Goal: Transaction & Acquisition: Purchase product/service

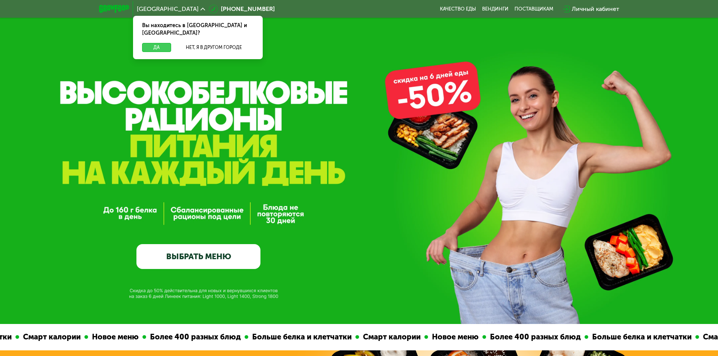
click at [159, 43] on button "Да" at bounding box center [156, 47] width 29 height 9
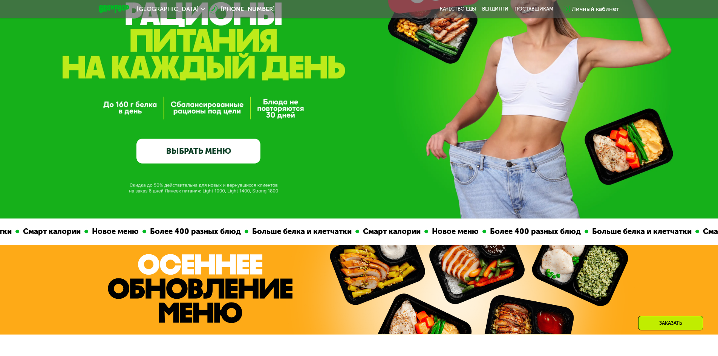
scroll to position [113, 0]
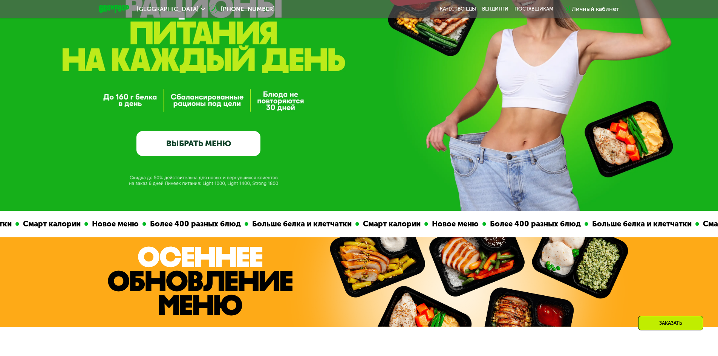
click at [219, 146] on link "ВЫБРАТЬ МЕНЮ" at bounding box center [198, 143] width 124 height 25
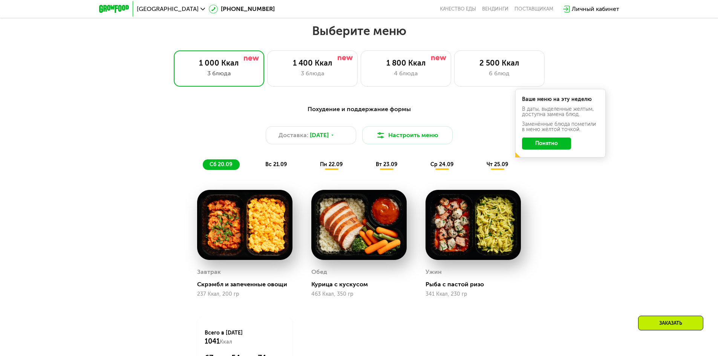
scroll to position [625, 0]
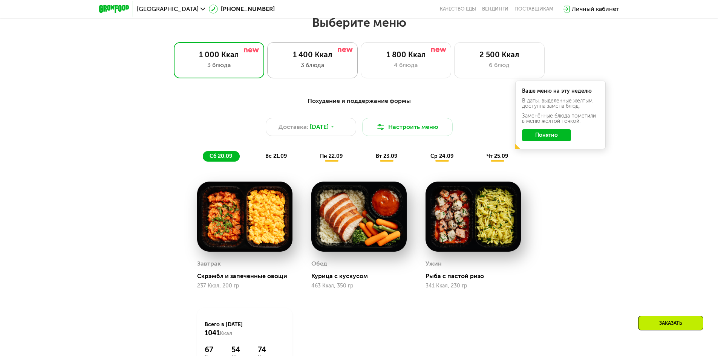
click at [304, 68] on div "3 блюда" at bounding box center [312, 65] width 75 height 9
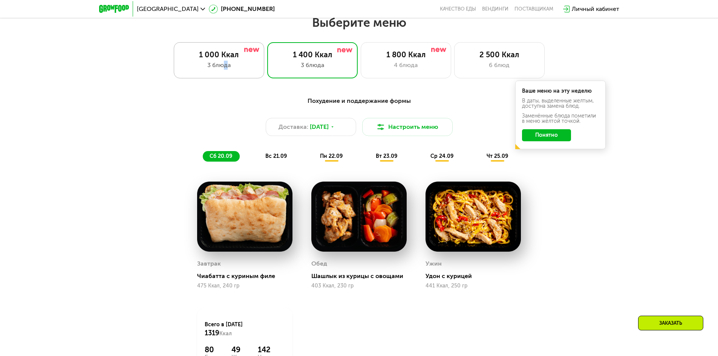
click at [225, 70] on div "3 блюда" at bounding box center [219, 65] width 75 height 9
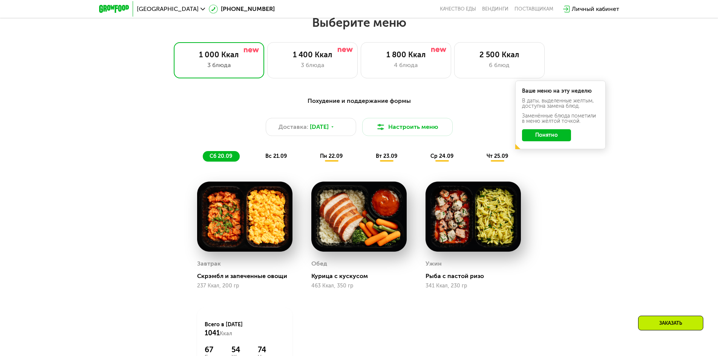
click at [274, 159] on span "вс 21.09" at bounding box center [275, 156] width 21 height 6
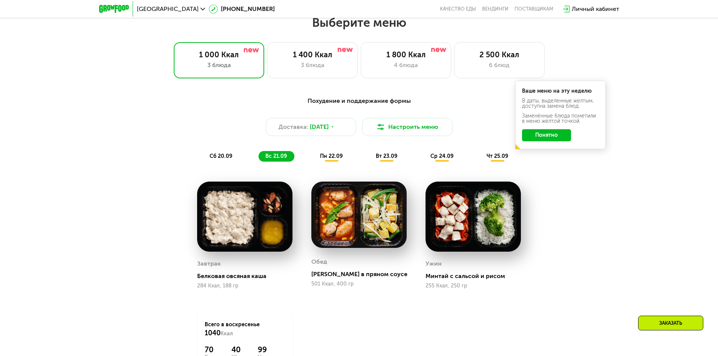
click at [558, 137] on button "Понятно" at bounding box center [546, 135] width 49 height 12
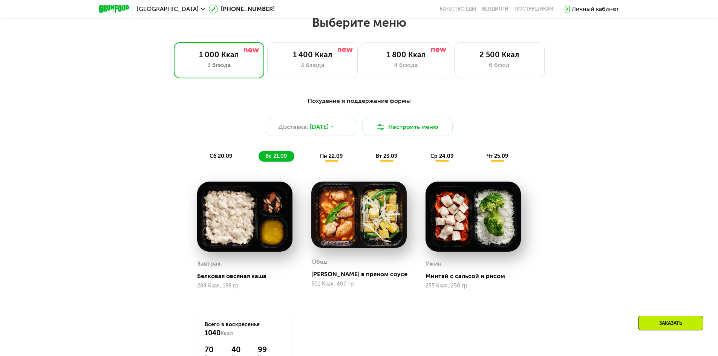
click at [336, 159] on span "пн 22.09" at bounding box center [331, 156] width 23 height 6
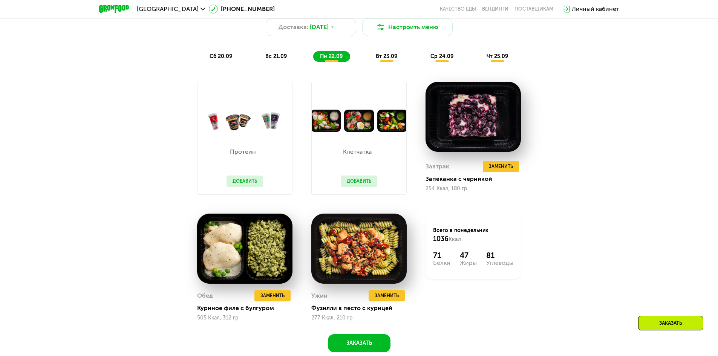
scroll to position [738, 0]
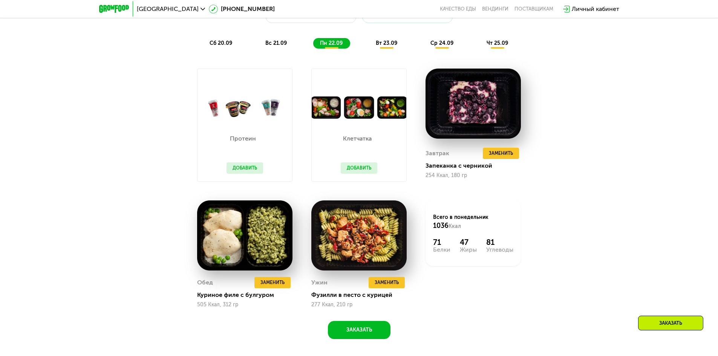
click at [381, 46] on span "вт 23.09" at bounding box center [386, 43] width 21 height 6
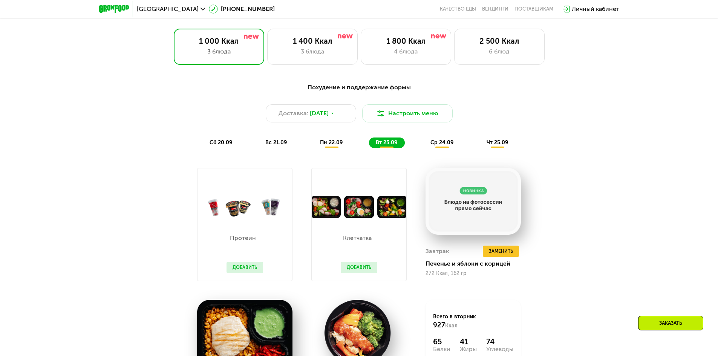
scroll to position [625, 0]
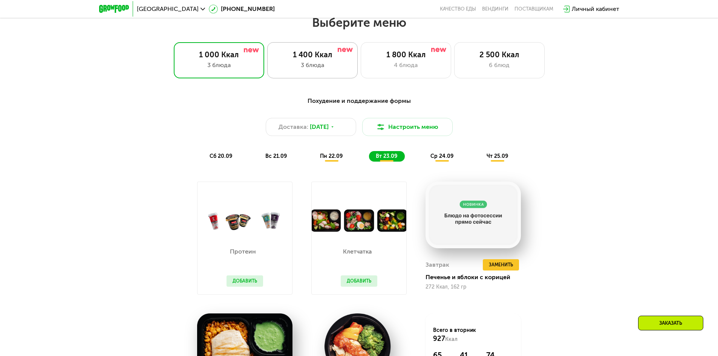
click at [335, 77] on div "1 400 Ккал 3 блюда" at bounding box center [312, 60] width 90 height 36
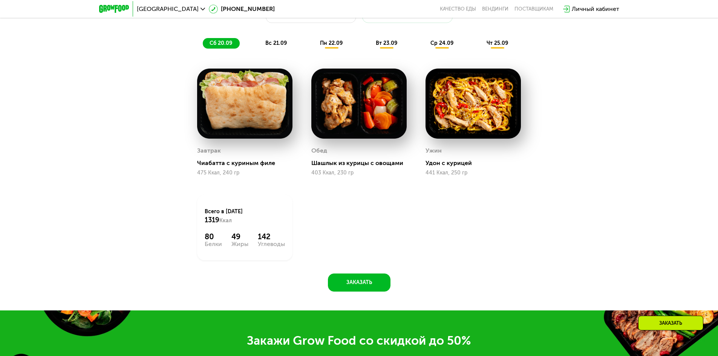
scroll to position [700, 0]
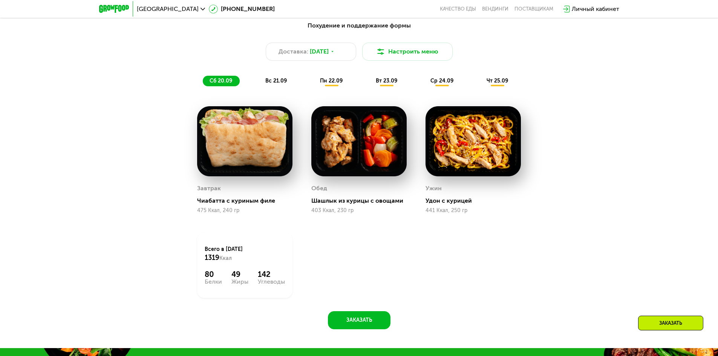
click at [268, 84] on span "вс 21.09" at bounding box center [275, 81] width 21 height 6
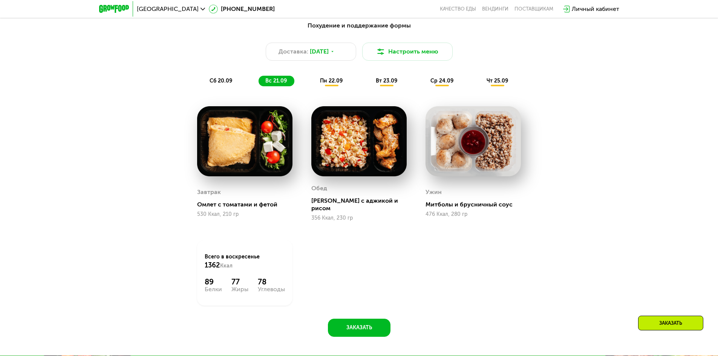
click at [337, 84] on span "пн 22.09" at bounding box center [331, 81] width 23 height 6
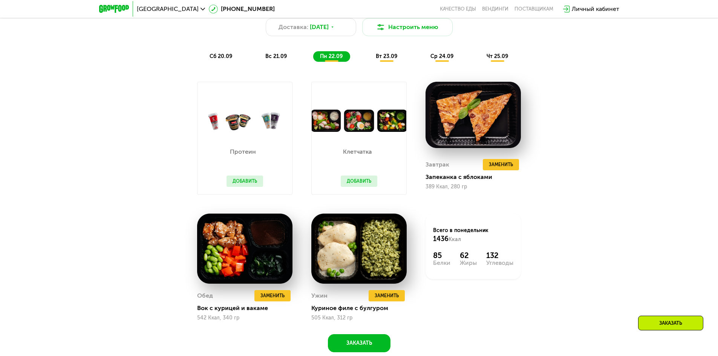
scroll to position [738, 0]
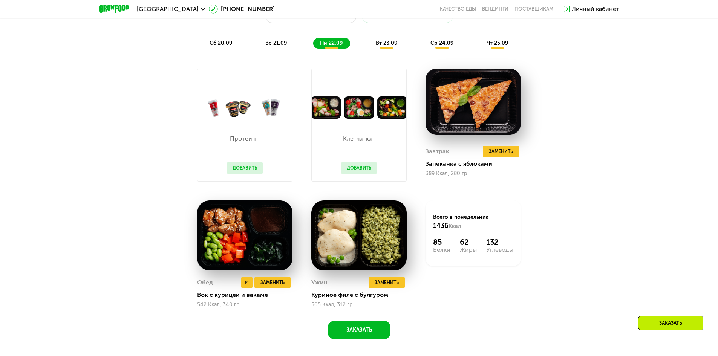
click at [258, 237] on img at bounding box center [244, 235] width 95 height 70
click at [388, 46] on span "вт 23.09" at bounding box center [386, 43] width 21 height 6
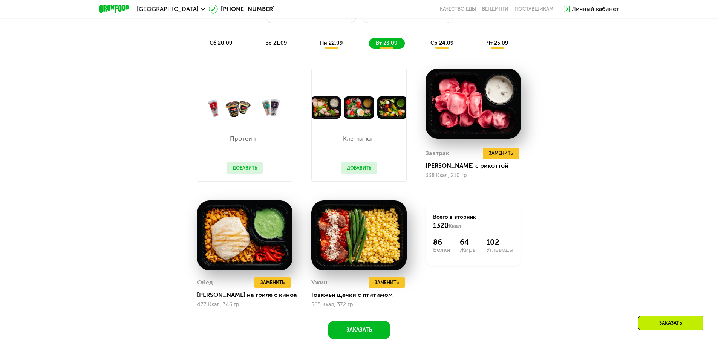
click at [440, 42] on div "ср 24.09" at bounding box center [441, 43] width 37 height 11
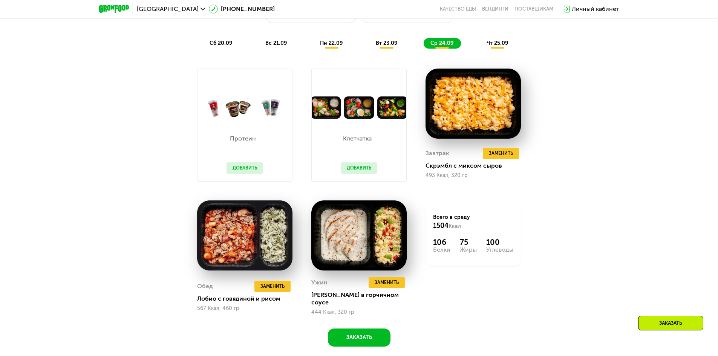
click at [502, 43] on span "чт 25.09" at bounding box center [496, 43] width 21 height 6
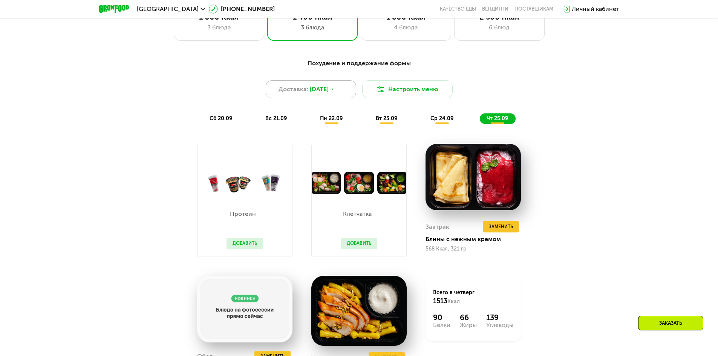
scroll to position [625, 0]
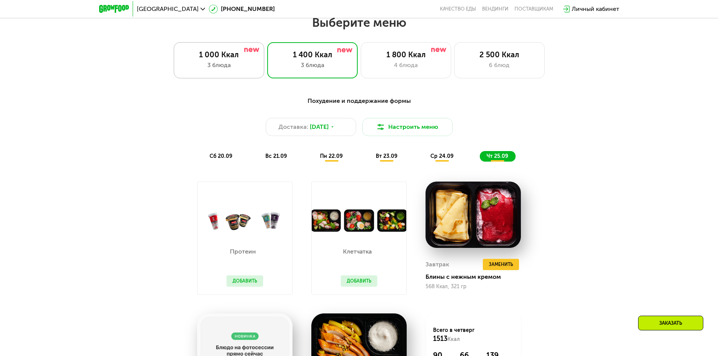
click at [225, 69] on div "3 блюда" at bounding box center [219, 65] width 75 height 9
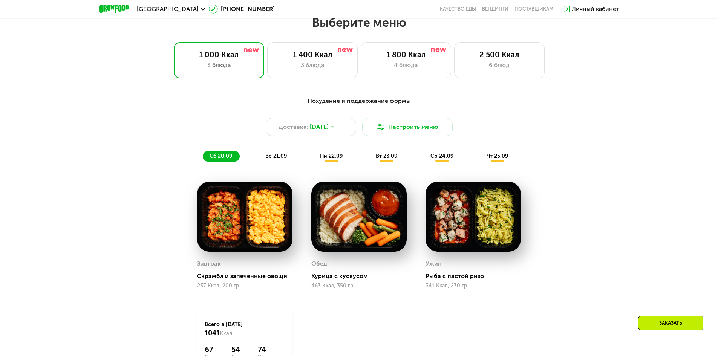
click at [498, 159] on span "чт 25.09" at bounding box center [496, 156] width 21 height 6
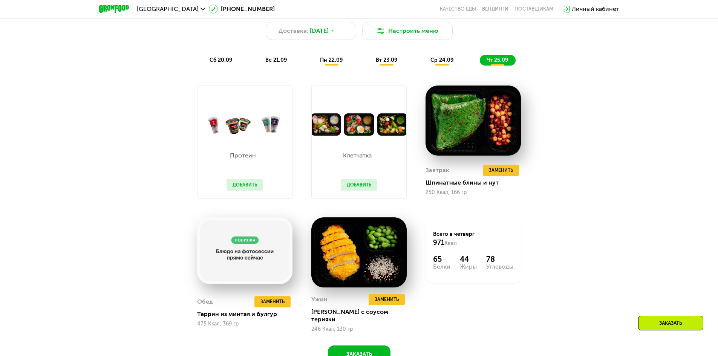
scroll to position [738, 0]
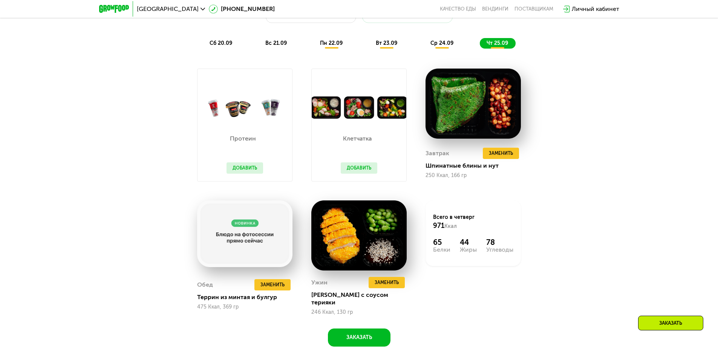
click at [439, 52] on div "Похудение и поддержание формы Доставка: [DATE] Настроить меню сб 20.09 вс 21.09…" at bounding box center [358, 16] width 455 height 74
click at [441, 45] on span "ср 24.09" at bounding box center [441, 43] width 23 height 6
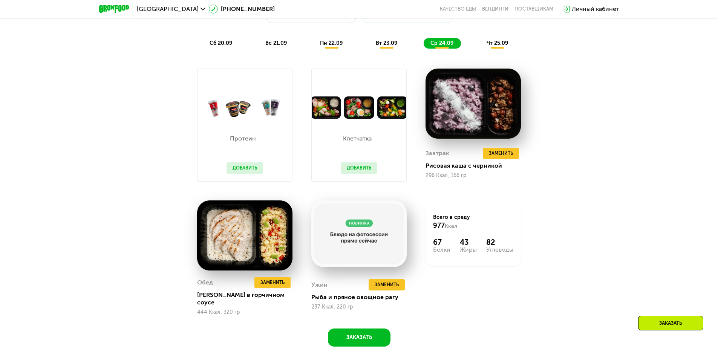
click at [395, 44] on span "вт 23.09" at bounding box center [386, 43] width 21 height 6
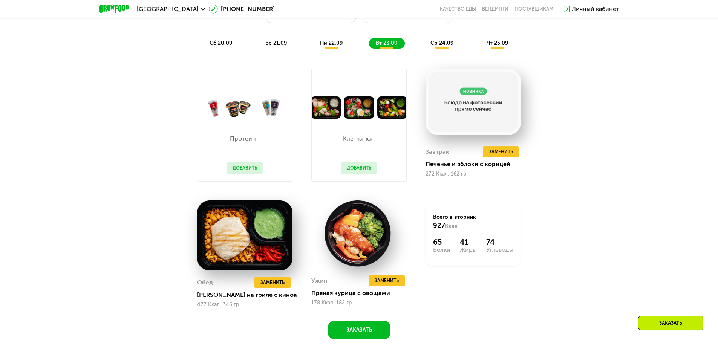
click at [333, 46] on span "пн 22.09" at bounding box center [331, 43] width 23 height 6
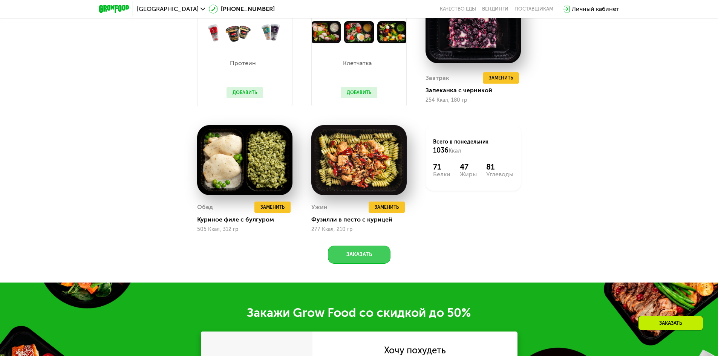
click at [374, 258] on button "Заказать" at bounding box center [359, 255] width 63 height 18
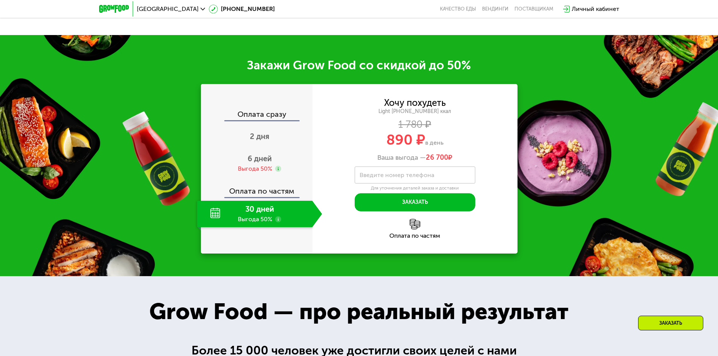
scroll to position [1098, 0]
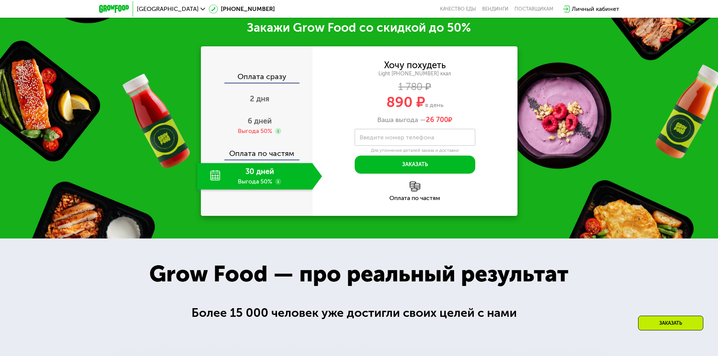
click at [270, 157] on div "Оплата по частям" at bounding box center [257, 150] width 111 height 17
click at [249, 171] on div "30 дней Выгода 50%" at bounding box center [254, 176] width 115 height 26
click at [238, 184] on div "30 дней Выгода 50%" at bounding box center [254, 176] width 115 height 26
click at [259, 102] on span "2 дня" at bounding box center [260, 98] width 20 height 9
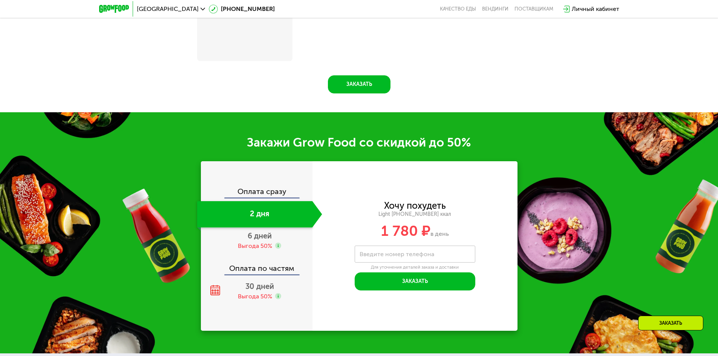
scroll to position [1213, 0]
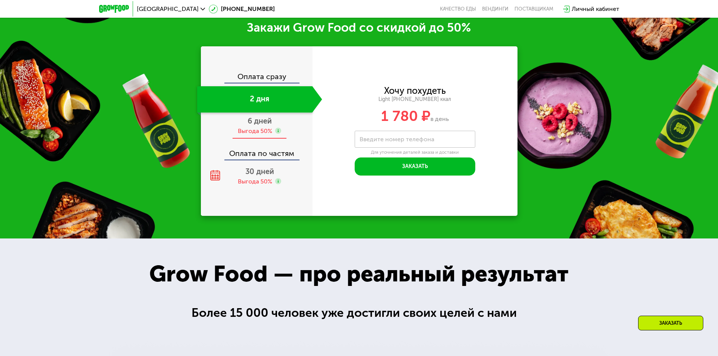
click at [253, 130] on div "Выгода 50%" at bounding box center [255, 131] width 34 height 8
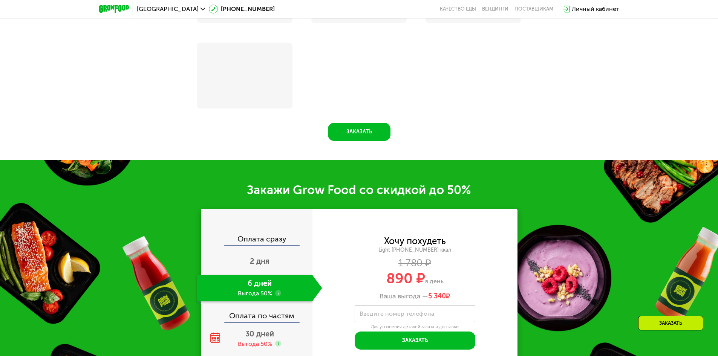
scroll to position [1051, 0]
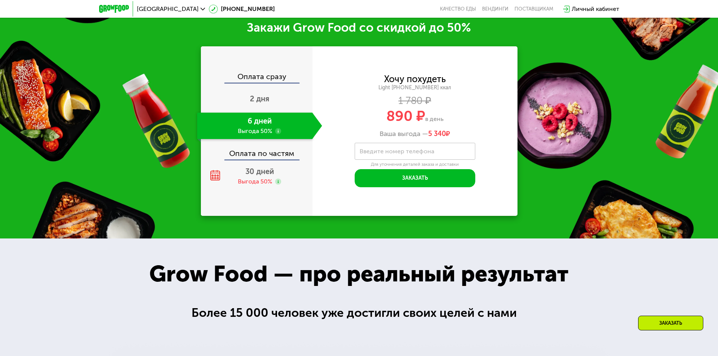
click at [262, 82] on div "Оплата сразу" at bounding box center [257, 78] width 111 height 10
click at [270, 76] on div "Оплата сразу" at bounding box center [257, 78] width 111 height 10
click at [271, 158] on div "Оплата по частям" at bounding box center [257, 150] width 111 height 17
click at [263, 186] on div "Выгода 50%" at bounding box center [255, 181] width 34 height 8
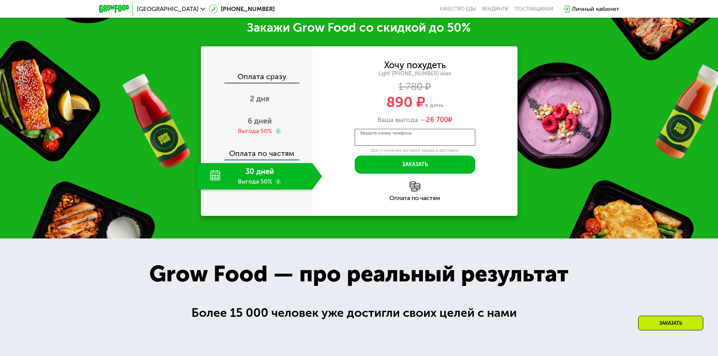
click at [438, 139] on input "Введите номер телефона" at bounding box center [414, 137] width 121 height 17
click at [265, 81] on div "Оплата сразу" at bounding box center [257, 78] width 111 height 10
click at [267, 79] on div "Оплата сразу" at bounding box center [257, 78] width 111 height 10
click at [262, 94] on div "2 дня" at bounding box center [259, 99] width 125 height 26
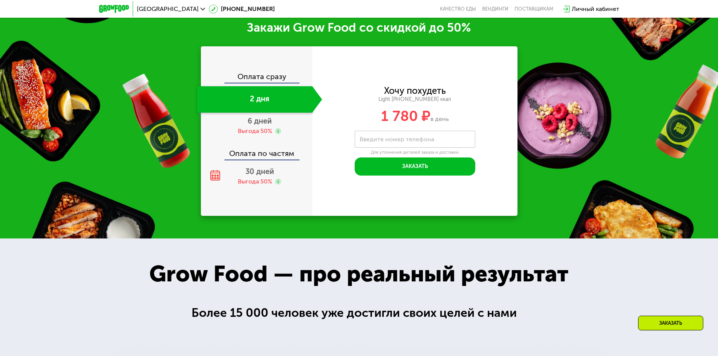
click at [261, 113] on div "2 дня" at bounding box center [254, 99] width 115 height 26
click at [263, 122] on span "6 дней" at bounding box center [259, 120] width 24 height 9
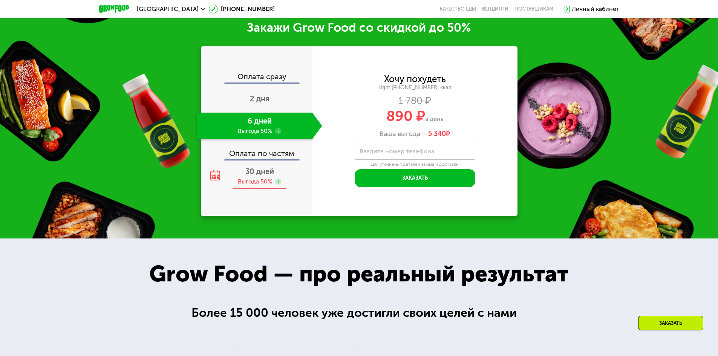
click at [261, 169] on div "30 дней Выгода 50%" at bounding box center [259, 176] width 125 height 26
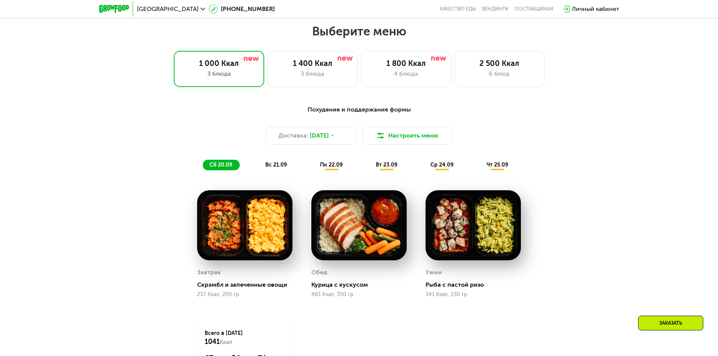
scroll to position [603, 0]
